Goal: Task Accomplishment & Management: Manage account settings

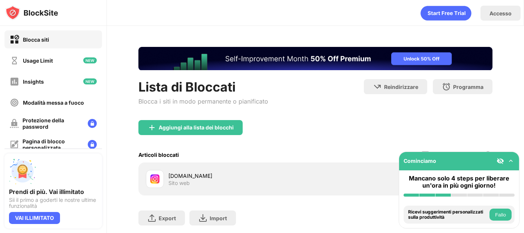
scroll to position [47, 0]
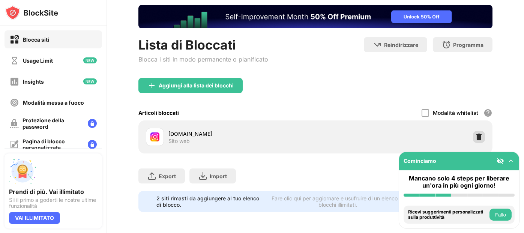
click at [476, 133] on img at bounding box center [479, 137] width 8 height 8
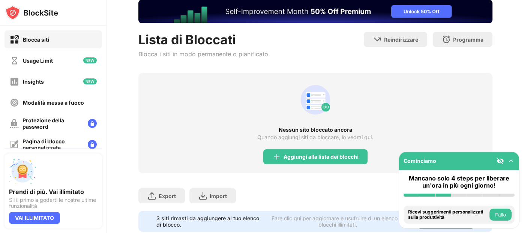
scroll to position [0, 0]
click at [286, 39] on div "Lista di Bloccati Blocca i siti in modo permanente o pianificato Reindirizzare …" at bounding box center [315, 52] width 354 height 41
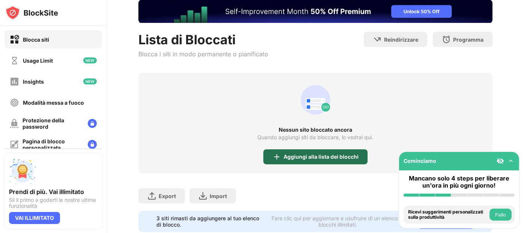
click at [321, 155] on div "Aggiungi alla lista dei blocchi" at bounding box center [321, 157] width 75 height 6
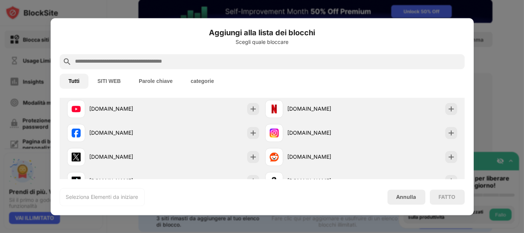
scroll to position [132, 0]
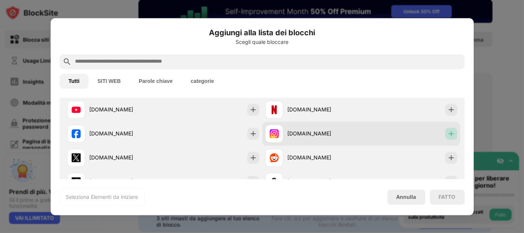
click at [449, 132] on div at bounding box center [451, 134] width 12 height 12
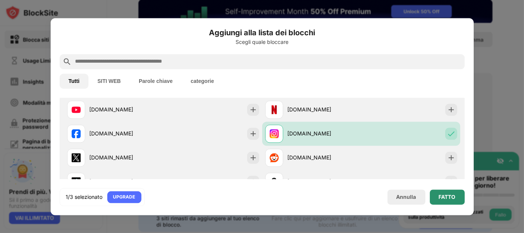
click at [447, 194] on div "FATTO" at bounding box center [447, 197] width 17 height 6
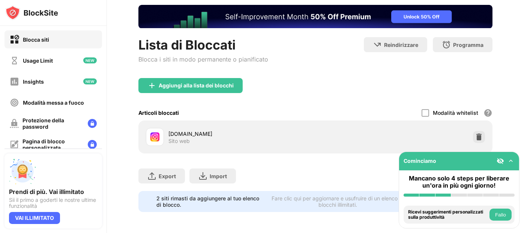
scroll to position [0, 0]
